Goal: Task Accomplishment & Management: Manage account settings

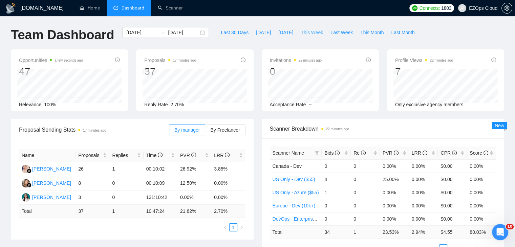
click at [310, 29] on span "This Week" at bounding box center [312, 32] width 22 height 7
type input "[DATE]"
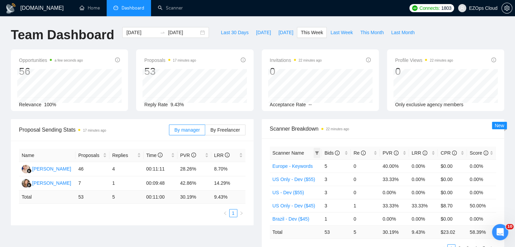
click at [314, 152] on span at bounding box center [316, 153] width 7 height 10
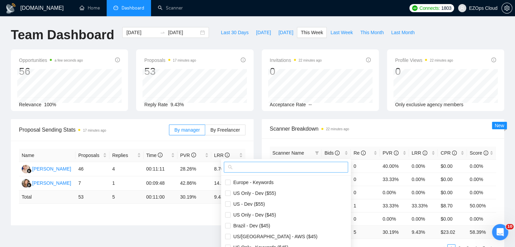
click at [288, 172] on span at bounding box center [286, 167] width 124 height 11
click at [282, 168] on input "text" at bounding box center [289, 166] width 110 height 7
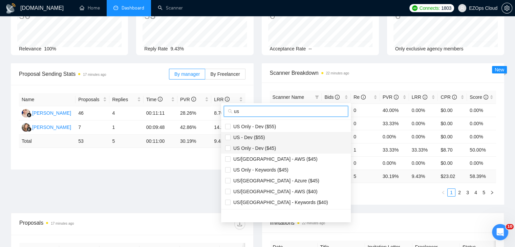
scroll to position [68, 0]
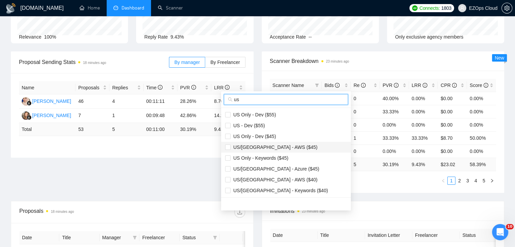
type input "us"
click at [260, 150] on span "US/[GEOGRAPHIC_DATA] - AWS ($45)" at bounding box center [286, 147] width 122 height 7
checkbox input "true"
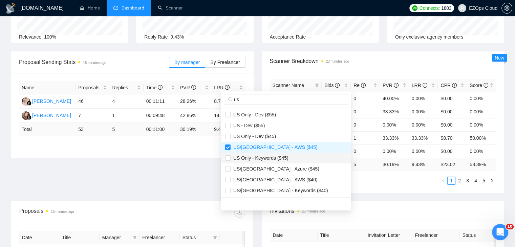
click at [269, 157] on span "US Only - Keywords ($45)" at bounding box center [259, 157] width 58 height 5
checkbox input "true"
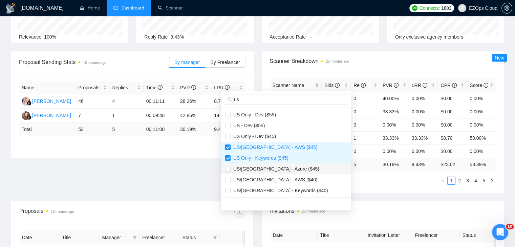
drag, startPoint x: 278, startPoint y: 166, endPoint x: 281, endPoint y: 171, distance: 6.7
click at [278, 166] on span "US/[GEOGRAPHIC_DATA] - Azure ($45)" at bounding box center [274, 168] width 89 height 5
checkbox input "true"
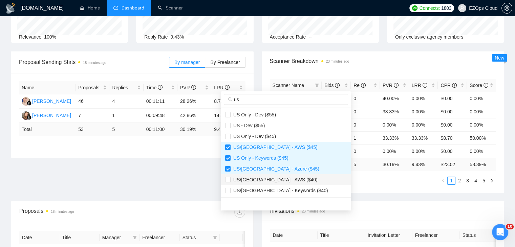
click at [282, 178] on span "US/[GEOGRAPHIC_DATA] - AWS ($40)" at bounding box center [273, 179] width 87 height 5
checkbox input "true"
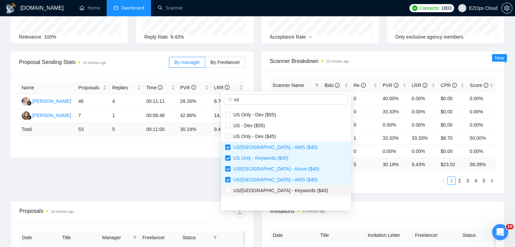
click at [287, 188] on span "US/[GEOGRAPHIC_DATA] - Keywords ($40)" at bounding box center [278, 190] width 97 height 5
checkbox input "true"
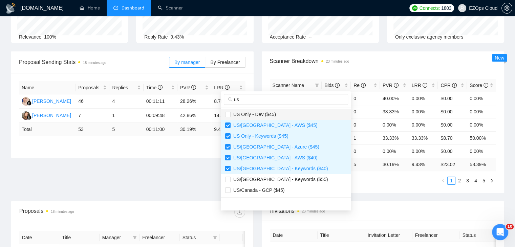
scroll to position [34, 0]
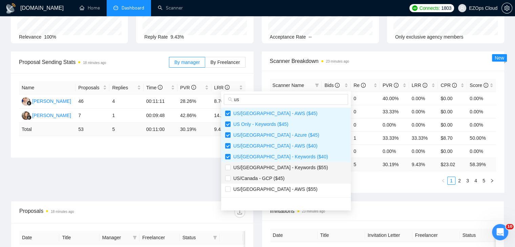
click at [292, 172] on ul "US Only - Dev ($55) US - Dev ($55) US Only - Dev ($45) [GEOGRAPHIC_DATA]/[GEOGR…" at bounding box center [286, 152] width 130 height 89
click at [294, 179] on span "US/Canada - GCP ($45)" at bounding box center [286, 178] width 122 height 7
checkbox input "true"
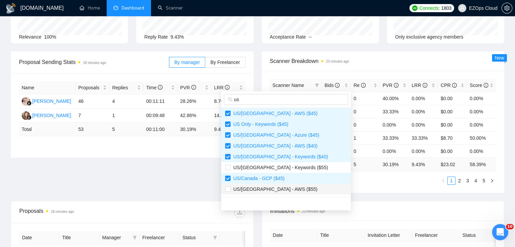
click at [299, 189] on span "US/[GEOGRAPHIC_DATA] - AWS ($55)" at bounding box center [286, 188] width 122 height 7
checkbox input "true"
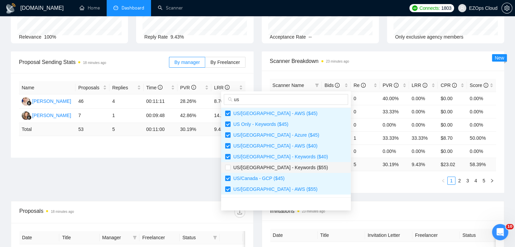
click at [291, 170] on span "US/[GEOGRAPHIC_DATA] - Keywords ($55)" at bounding box center [278, 167] width 97 height 5
checkbox input "true"
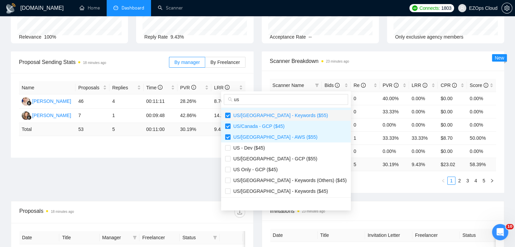
scroll to position [87, 0]
click at [278, 158] on span "US/[GEOGRAPHIC_DATA] - GCP ($55)" at bounding box center [273, 157] width 87 height 5
checkbox input "true"
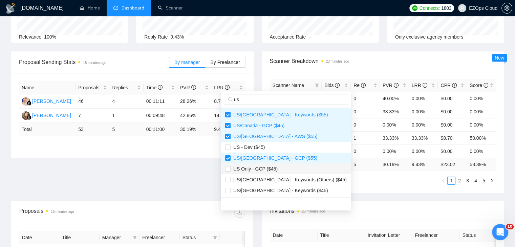
click at [282, 167] on span "US Only - GCP ($45)" at bounding box center [286, 168] width 122 height 7
checkbox input "true"
click at [288, 189] on span "US/[GEOGRAPHIC_DATA] - Keywords ($45)" at bounding box center [278, 190] width 97 height 5
checkbox input "true"
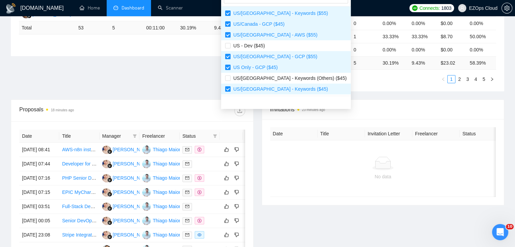
scroll to position [135, 0]
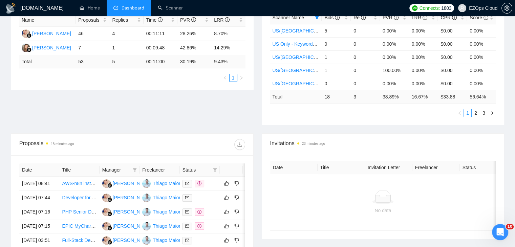
click at [344, 141] on span "Invitations 23 minutes ago" at bounding box center [383, 143] width 226 height 8
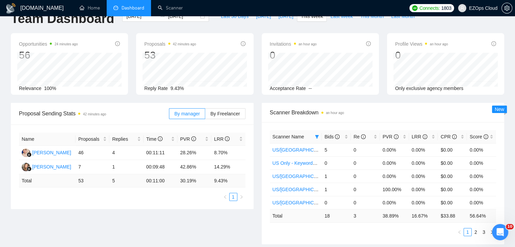
scroll to position [0, 0]
